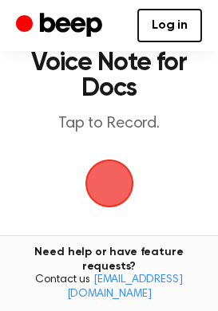
scroll to position [80, 0]
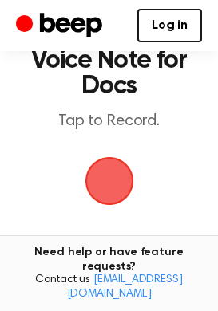
click at [121, 188] on span "button" at bounding box center [109, 181] width 65 height 65
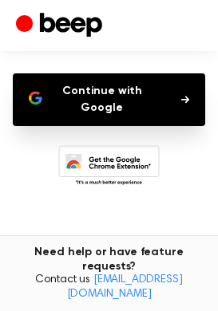
scroll to position [153, 0]
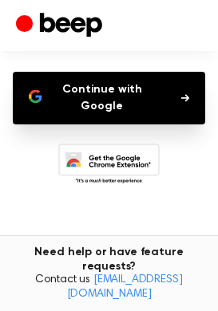
click at [130, 102] on button "Continue with Google" at bounding box center [109, 98] width 192 height 53
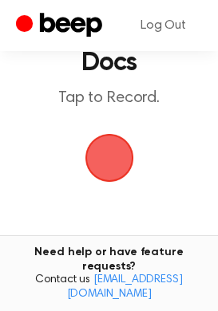
scroll to position [104, 0]
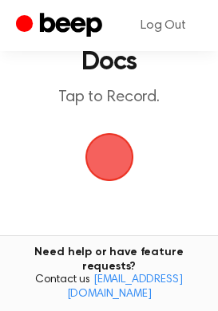
click at [112, 148] on span "button" at bounding box center [109, 157] width 70 height 70
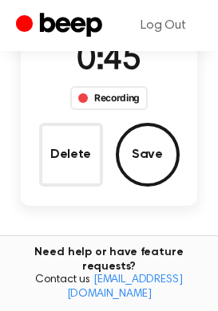
scroll to position [171, 0]
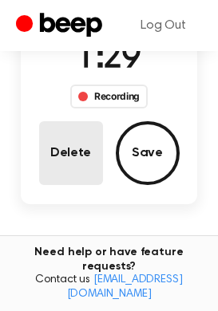
click at [94, 166] on button "Delete" at bounding box center [71, 153] width 64 height 64
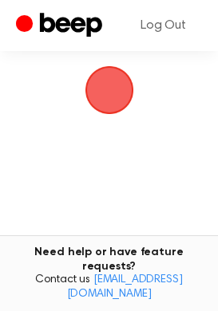
scroll to position [132, 0]
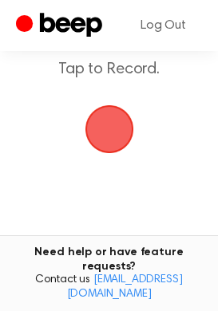
click at [114, 134] on span "button" at bounding box center [108, 129] width 75 height 75
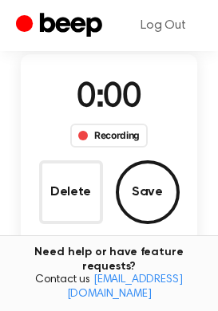
scroll to position [171, 0]
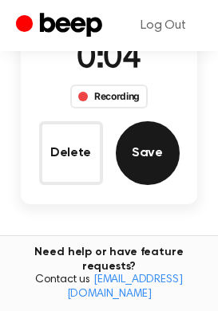
click at [142, 159] on button "Save" at bounding box center [148, 153] width 64 height 64
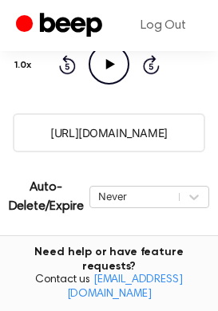
scroll to position [325, 0]
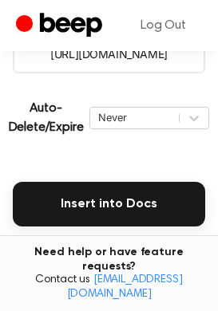
click at [129, 216] on button "Insert into Docs" at bounding box center [109, 204] width 192 height 45
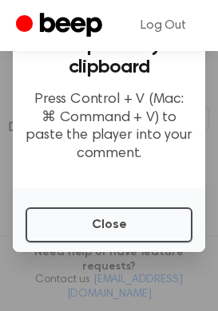
scroll to position [46, 0]
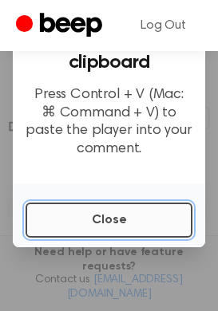
click at [141, 228] on button "Close" at bounding box center [109, 220] width 167 height 35
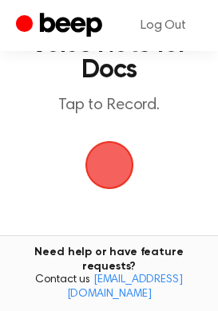
scroll to position [99, 0]
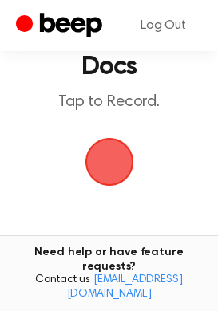
click at [115, 158] on span "button" at bounding box center [108, 162] width 54 height 54
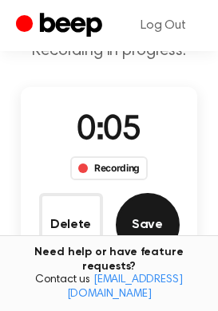
click at [149, 237] on button "Save" at bounding box center [148, 225] width 64 height 64
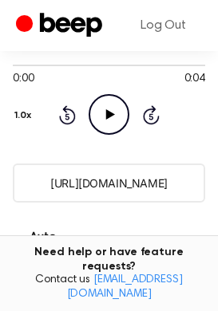
scroll to position [196, 0]
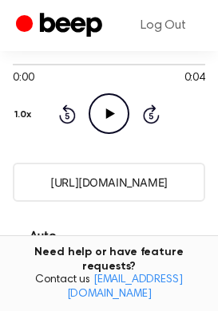
click at [184, 187] on input "https://beep.audio/s0ffAez" at bounding box center [109, 182] width 192 height 39
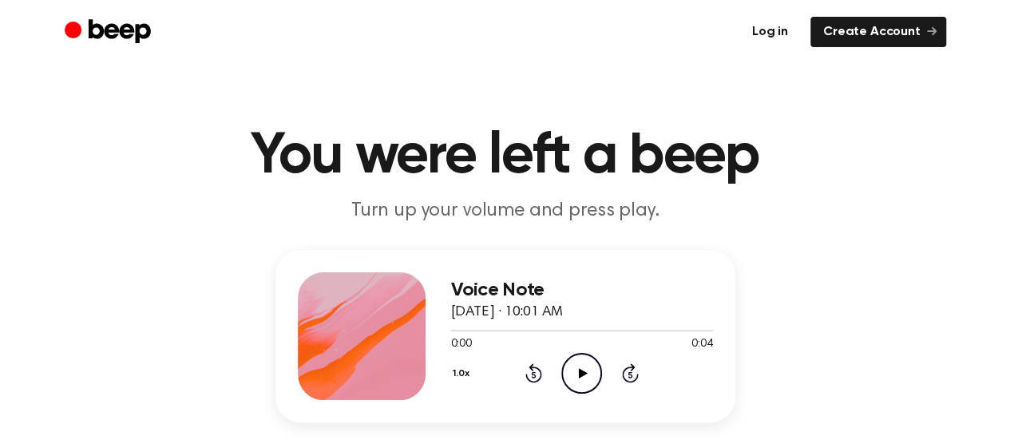
click at [778, 28] on link "Log in" at bounding box center [769, 32] width 61 height 30
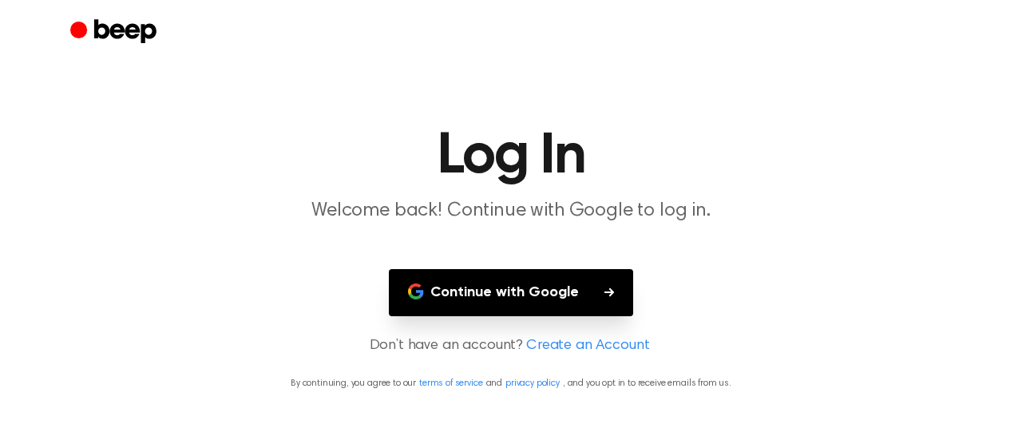
click at [541, 291] on button "Continue with Google" at bounding box center [511, 292] width 244 height 47
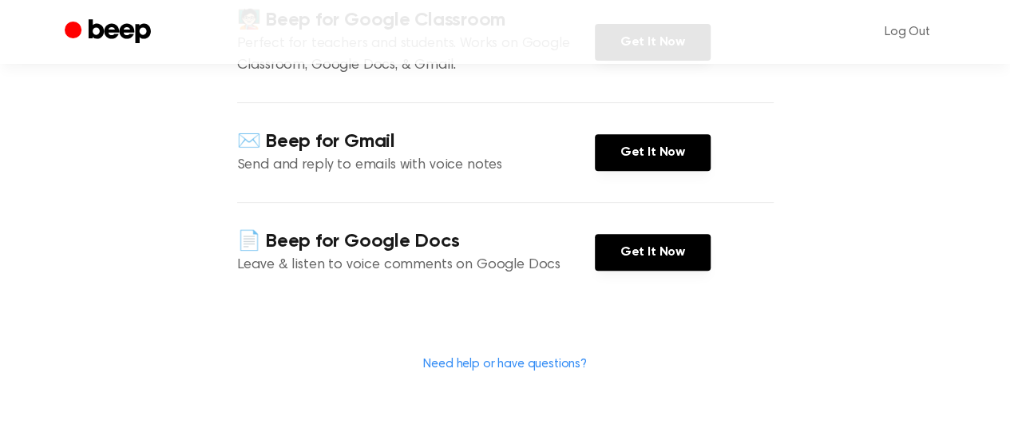
scroll to position [270, 0]
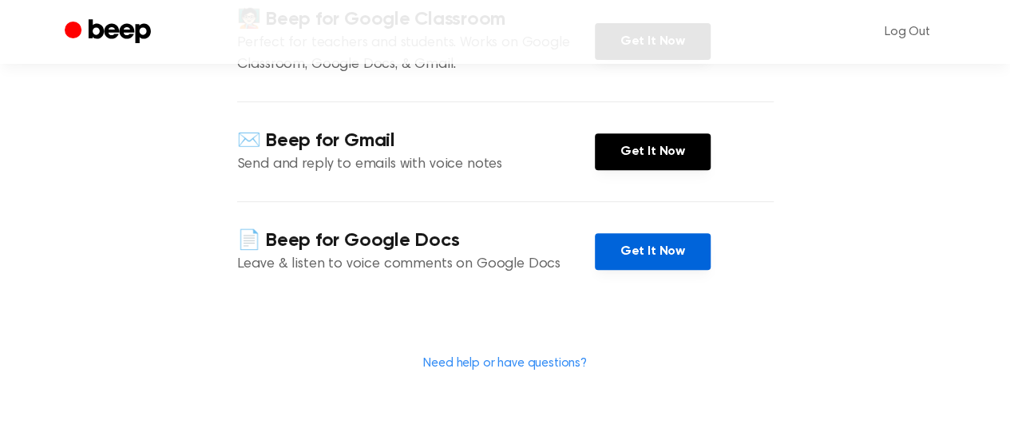
click at [667, 253] on link "Get It Now" at bounding box center [653, 251] width 116 height 37
